Goal: Information Seeking & Learning: Learn about a topic

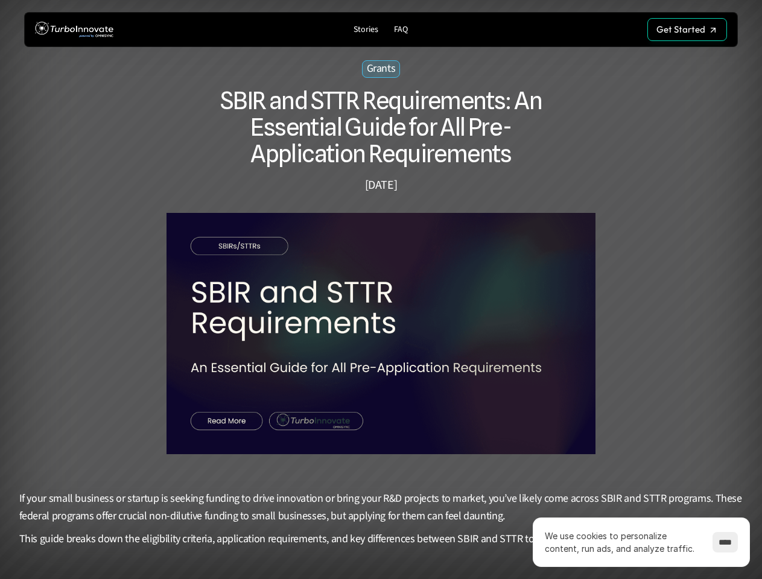
click at [381, 290] on img at bounding box center [381, 333] width 724 height 241
click at [722, 543] on input "****" at bounding box center [725, 542] width 25 height 21
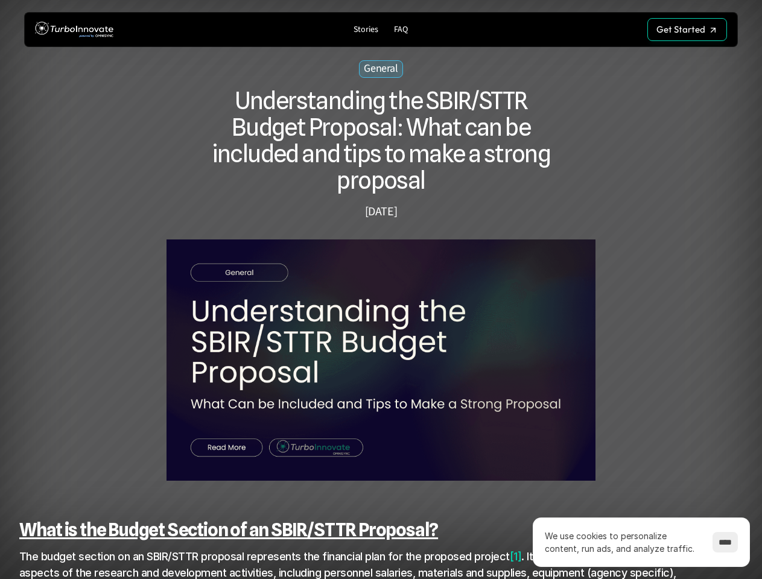
click at [381, 290] on img at bounding box center [381, 360] width 724 height 241
click at [722, 543] on input "****" at bounding box center [725, 542] width 25 height 21
